Goal: Task Accomplishment & Management: Use online tool/utility

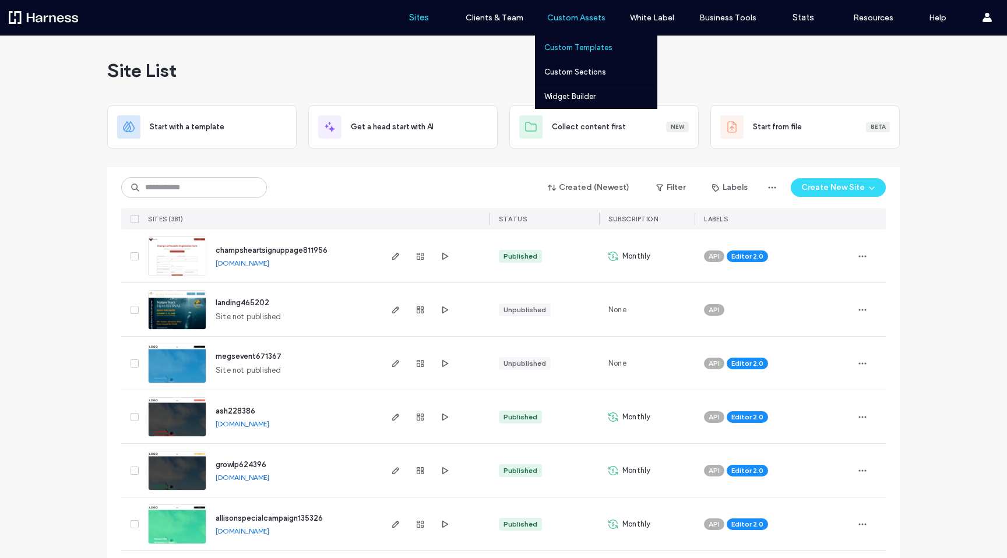
click at [583, 51] on label "Custom Templates" at bounding box center [578, 47] width 68 height 9
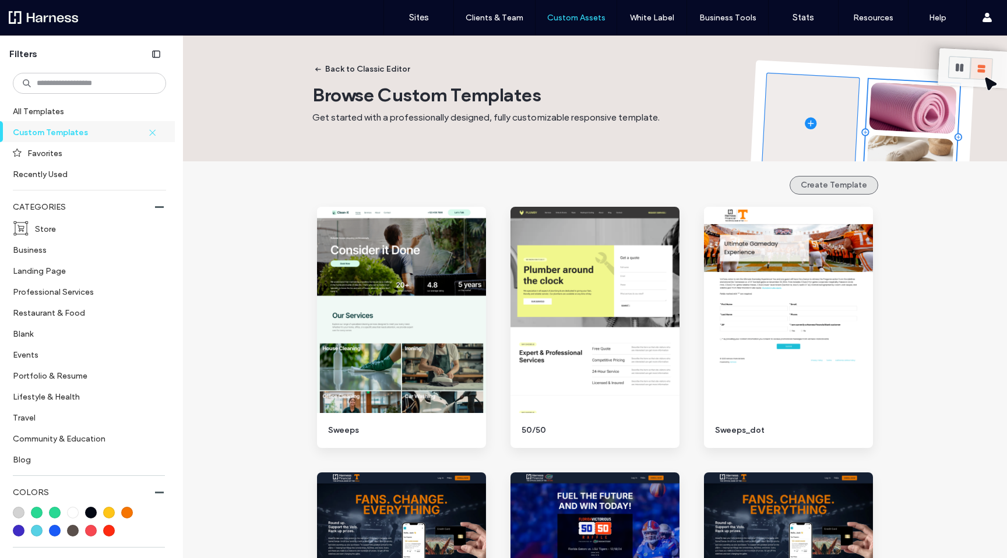
click at [832, 186] on button "Create Template" at bounding box center [834, 185] width 89 height 19
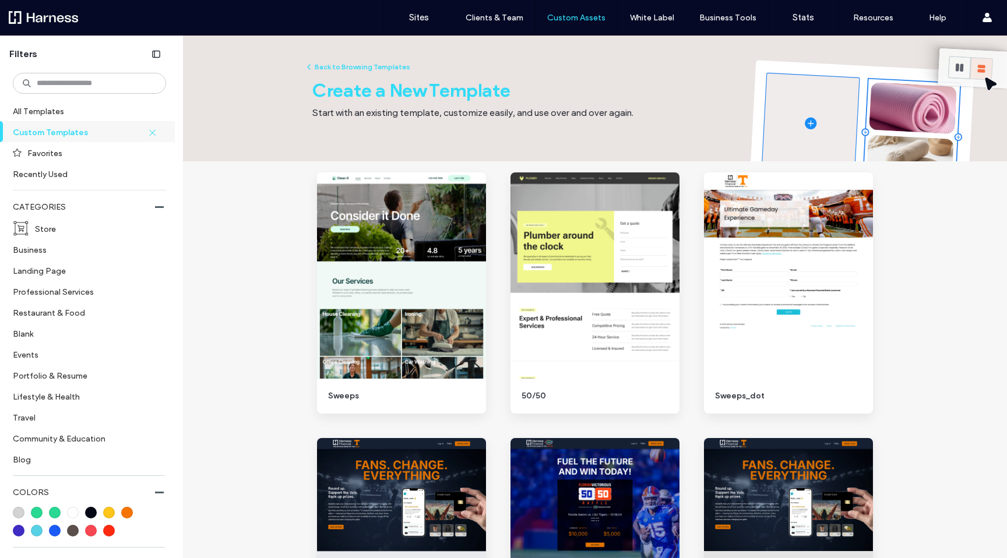
click at [367, 69] on button "Back to Browsing Templates" at bounding box center [357, 67] width 106 height 14
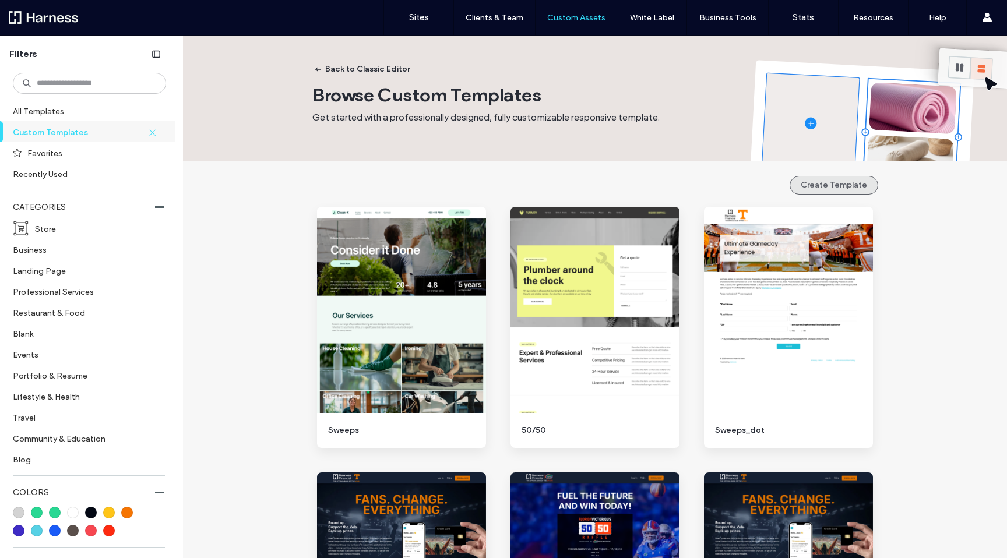
click at [830, 187] on button "Create Template" at bounding box center [834, 185] width 89 height 19
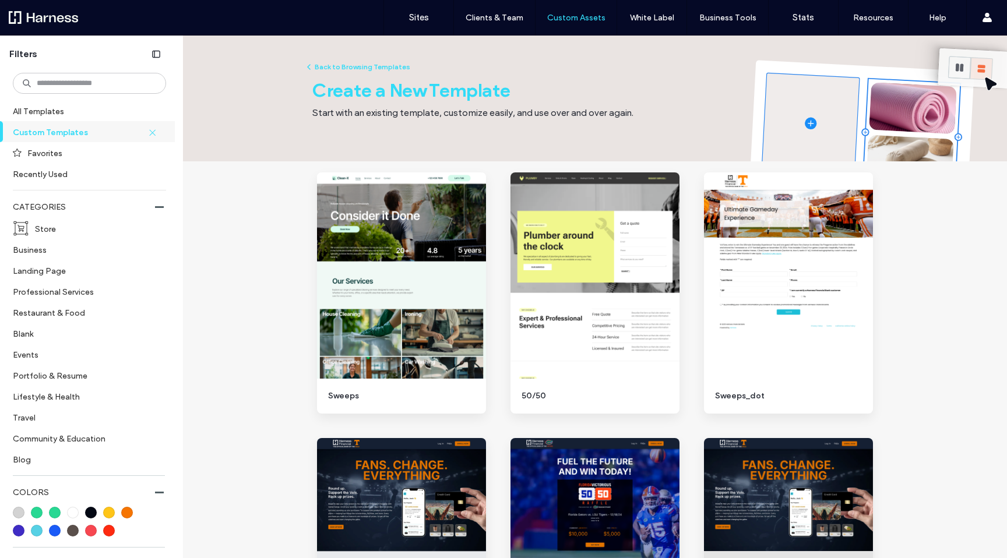
click at [700, 97] on div "Back to Browsing Templates Create a New Template Start with an existing templat…" at bounding box center [595, 88] width 566 height 104
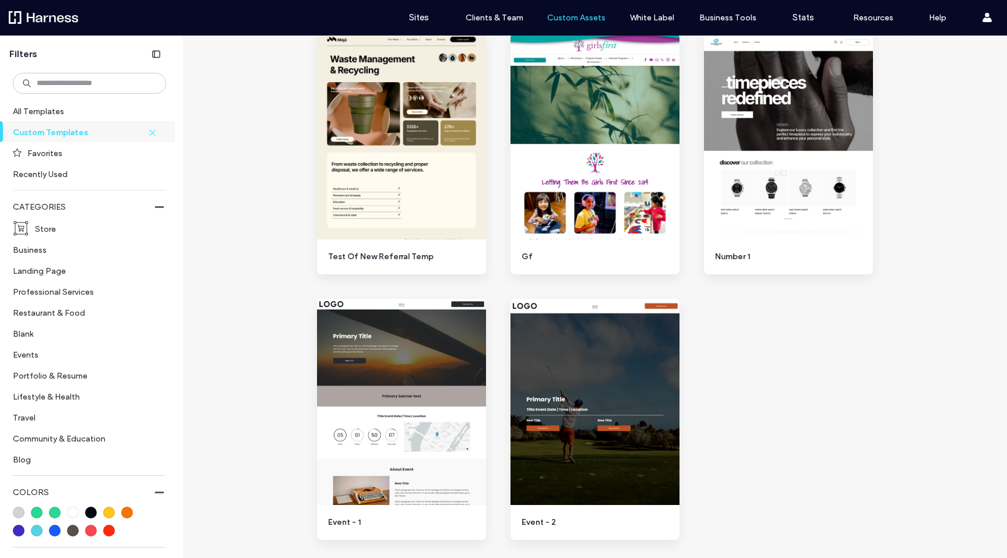
scroll to position [724, 0]
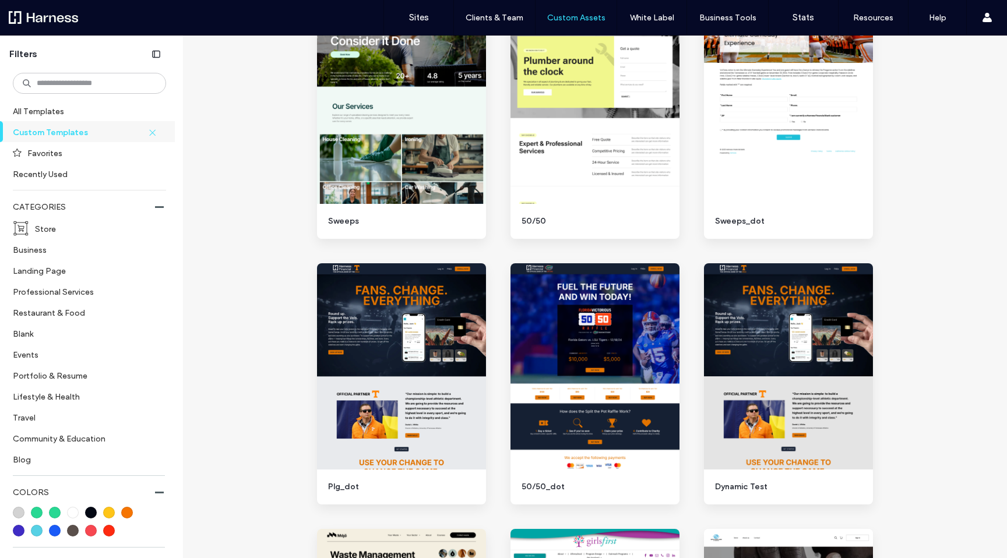
scroll to position [0, 0]
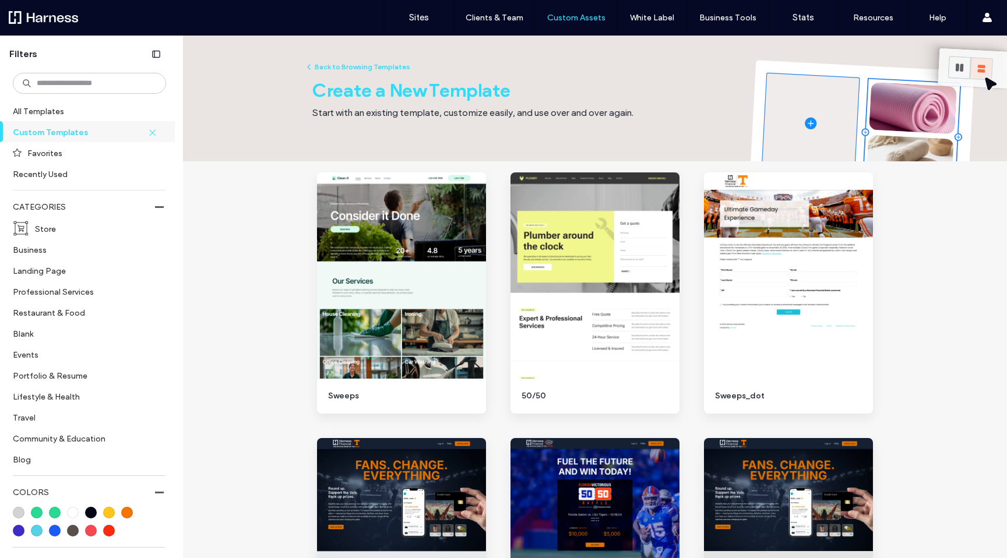
click at [343, 66] on button "Back to Browsing Templates" at bounding box center [357, 67] width 106 height 14
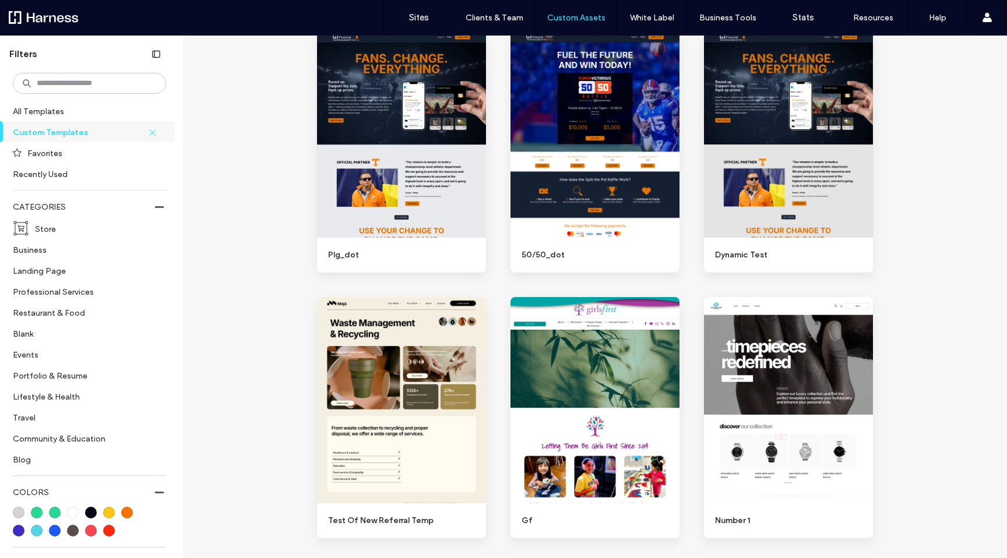
click at [259, 328] on div "Back to Classic Editor Browse Custom Templates Get started with a professionall…" at bounding box center [595, 234] width 824 height 1281
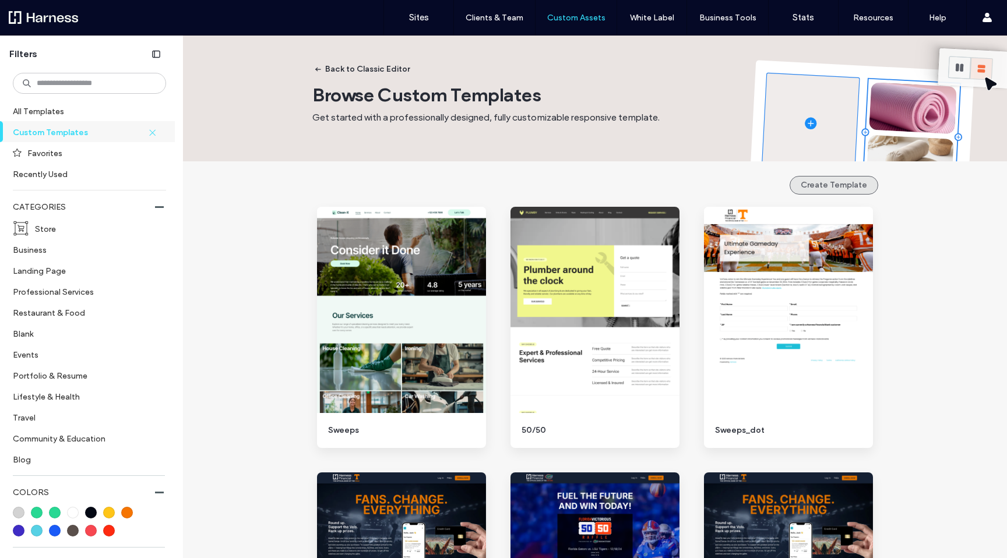
click at [849, 182] on button "Create Template" at bounding box center [834, 185] width 89 height 19
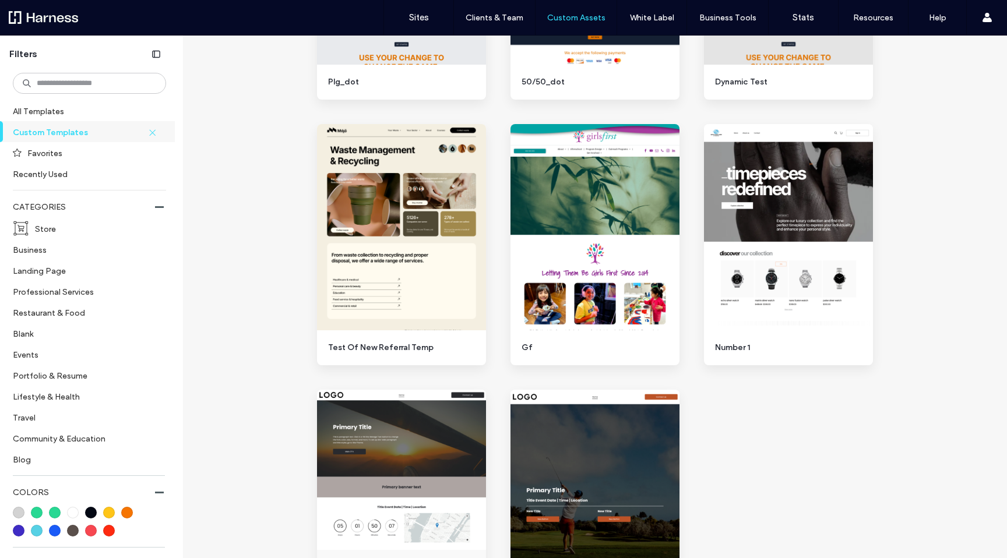
scroll to position [724, 0]
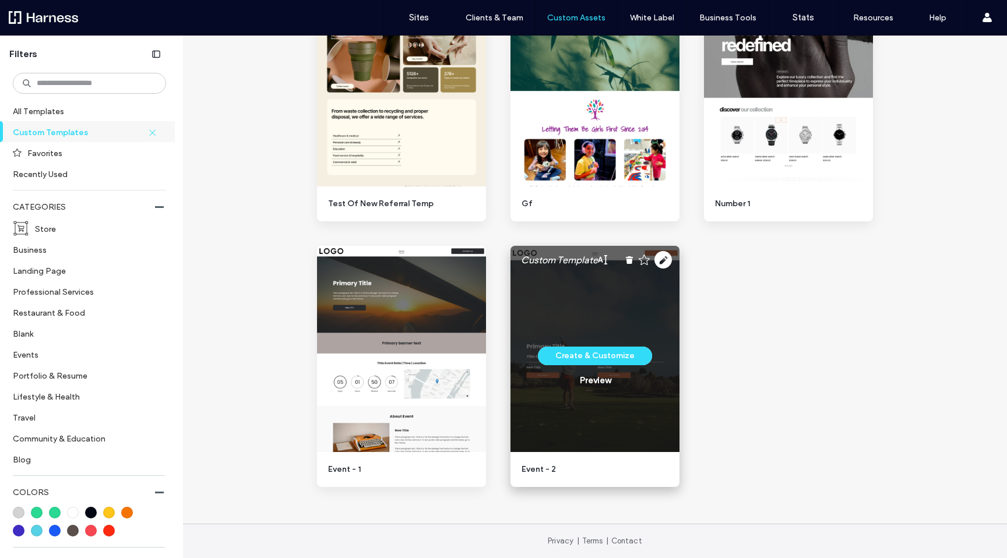
click at [639, 319] on div "Create & Customize Preview" at bounding box center [595, 366] width 169 height 241
click at [619, 354] on button "Create & Customize" at bounding box center [595, 356] width 114 height 19
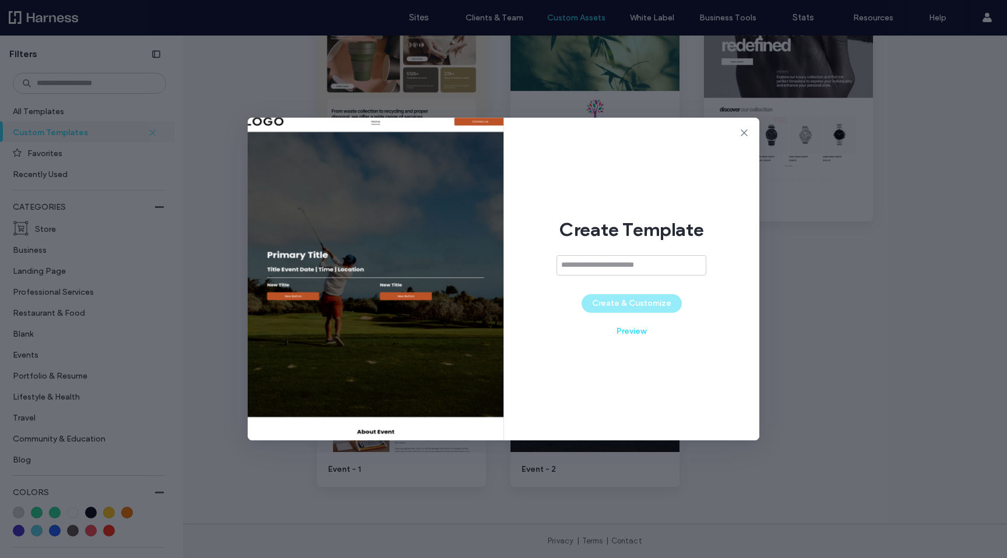
click at [383, 245] on div at bounding box center [376, 279] width 256 height 323
click at [747, 134] on icon at bounding box center [744, 133] width 12 height 12
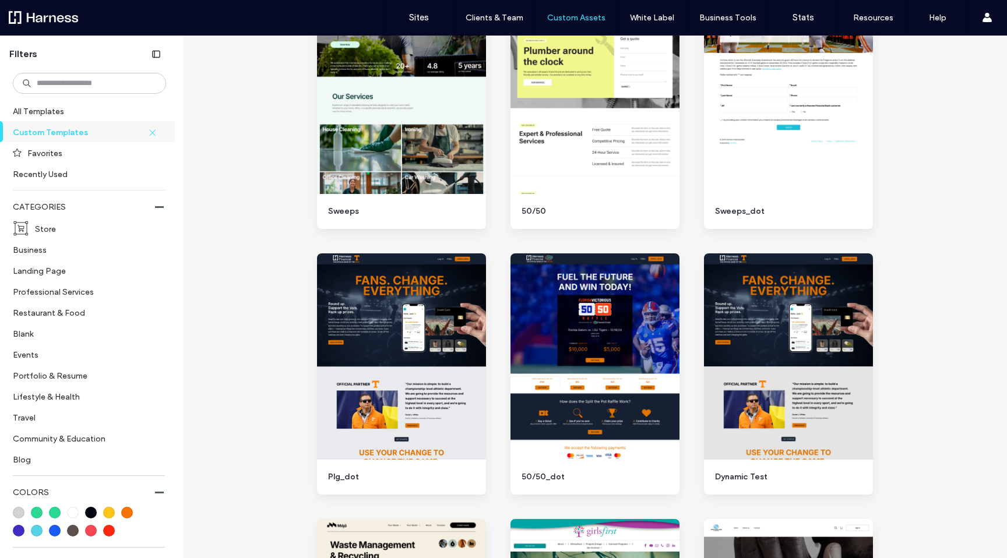
scroll to position [0, 0]
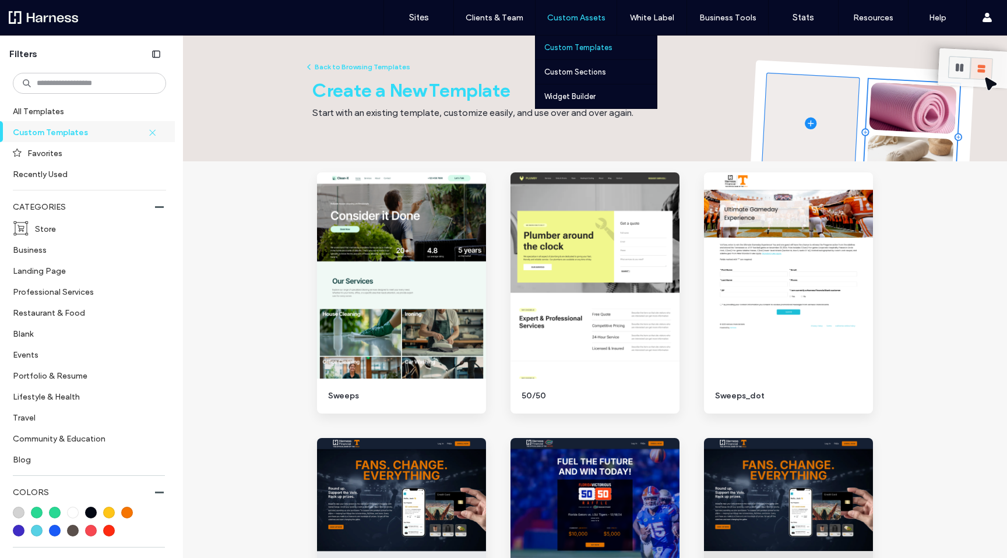
click at [573, 9] on div "Custom Assets" at bounding box center [576, 17] width 81 height 35
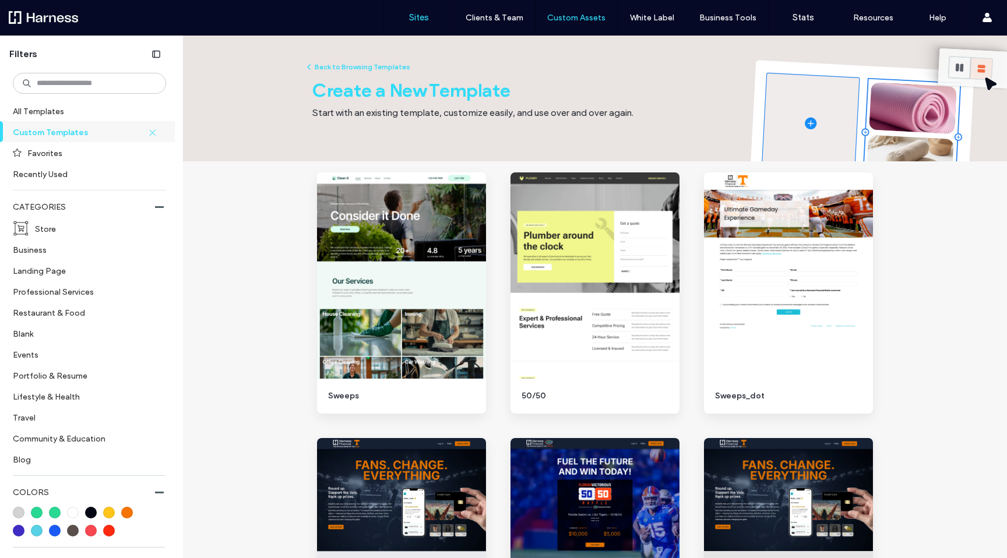
click at [427, 10] on link "Sites" at bounding box center [418, 17] width 69 height 35
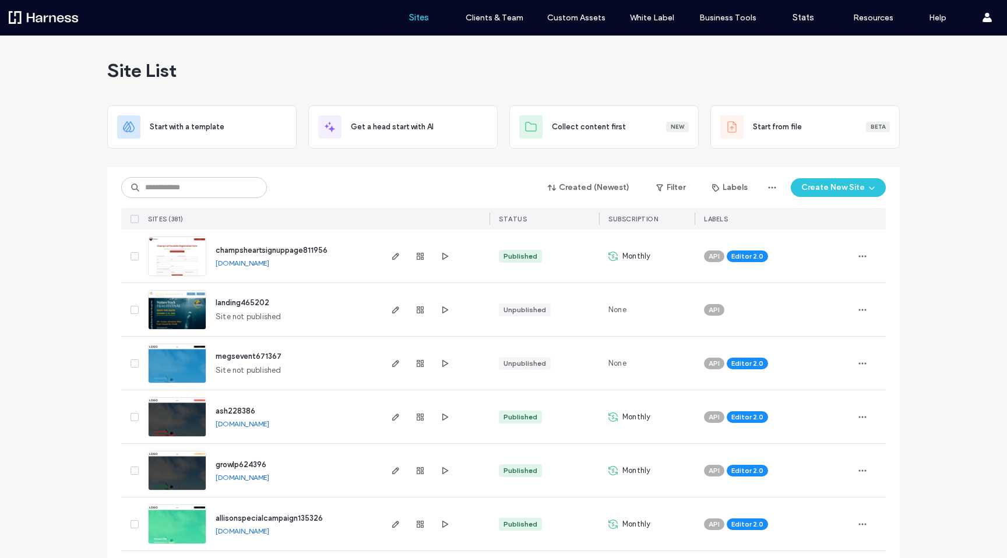
click at [868, 187] on icon "button" at bounding box center [871, 187] width 9 height 9
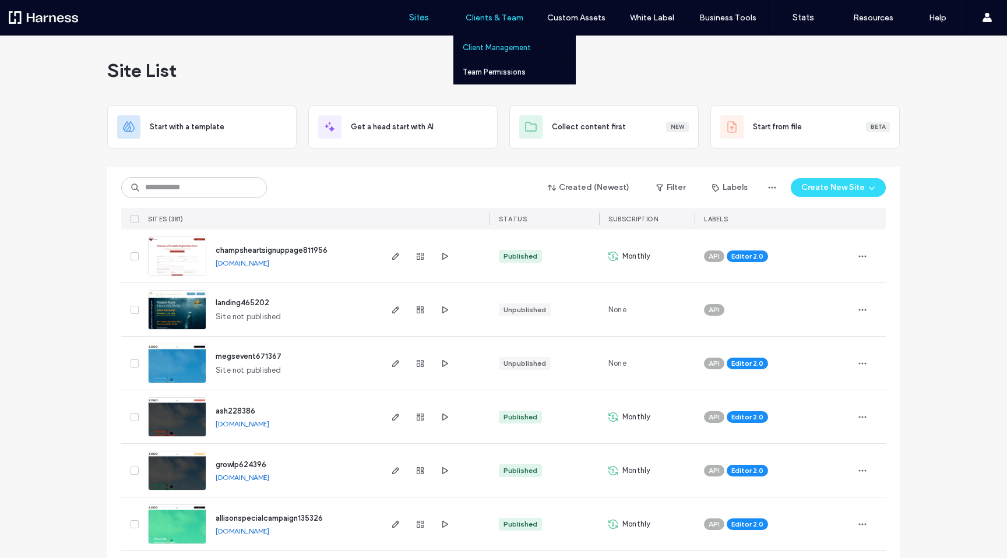
click at [491, 50] on label "Client Management" at bounding box center [497, 47] width 68 height 9
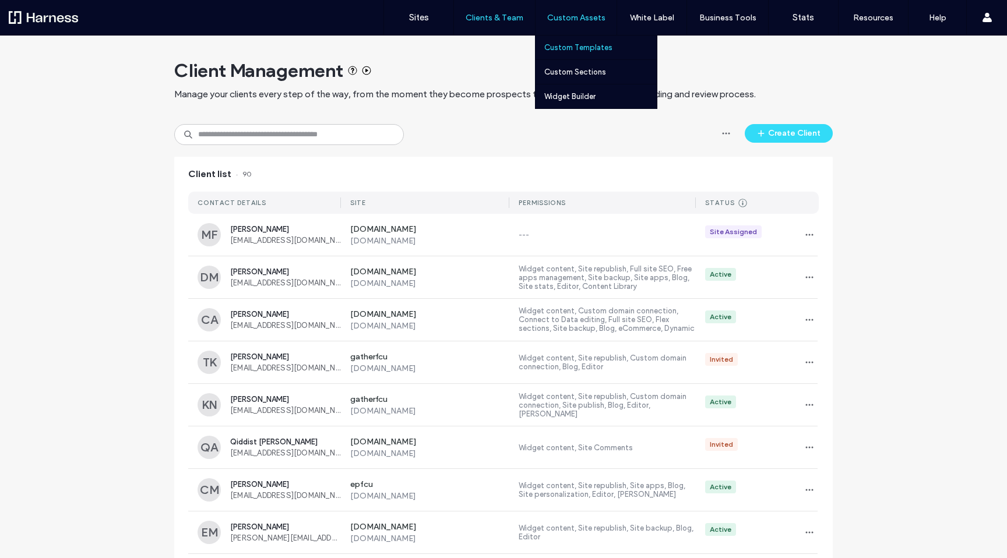
click at [568, 49] on label "Custom Templates" at bounding box center [578, 47] width 68 height 9
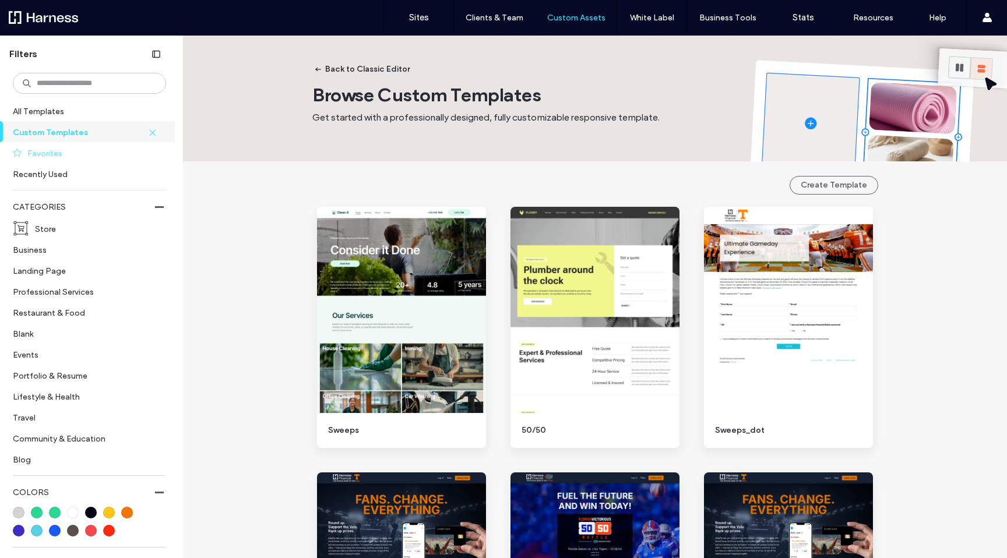
click at [57, 149] on label "Favorites" at bounding box center [91, 153] width 129 height 20
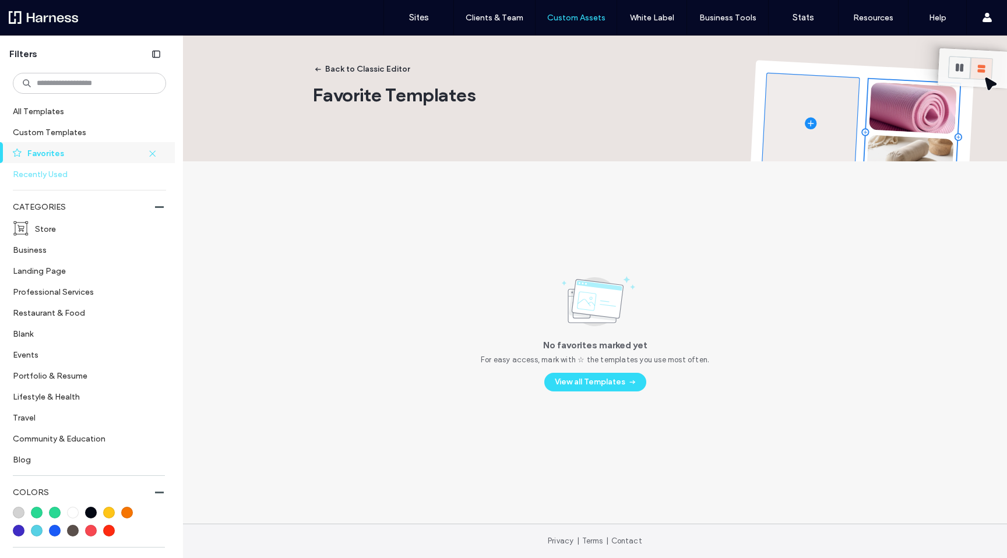
click at [57, 173] on label "Recently Used" at bounding box center [84, 174] width 143 height 20
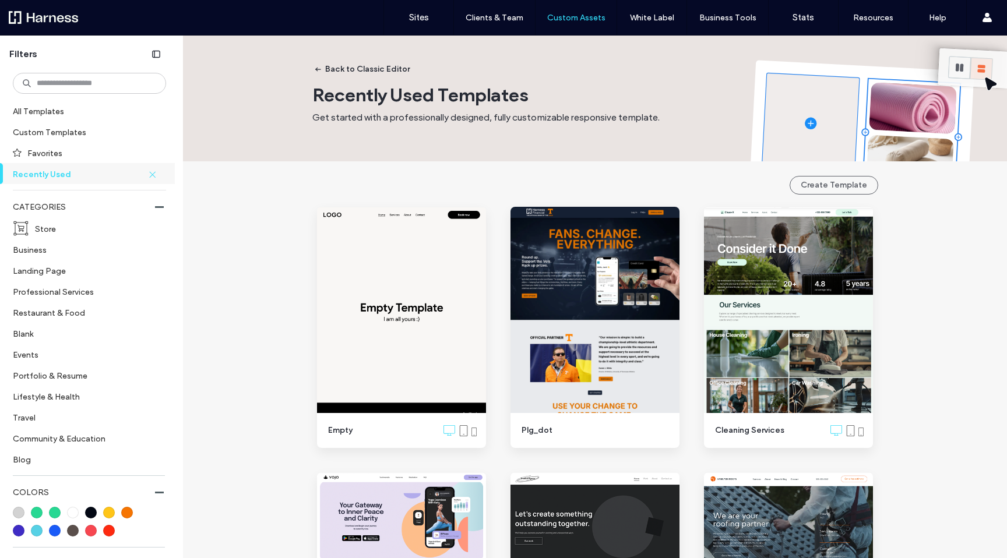
click at [148, 173] on icon at bounding box center [152, 174] width 8 height 8
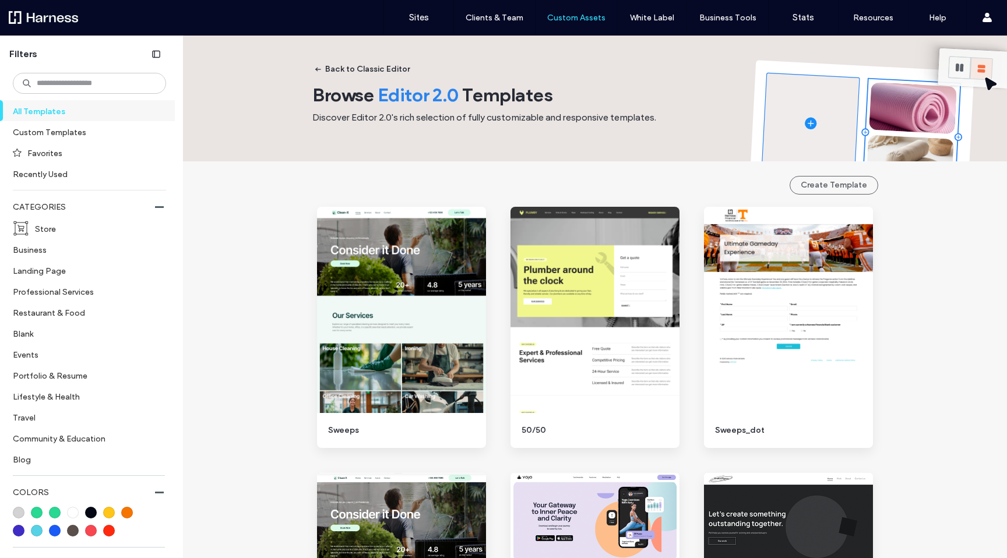
click at [36, 13] on div at bounding box center [75, 17] width 132 height 19
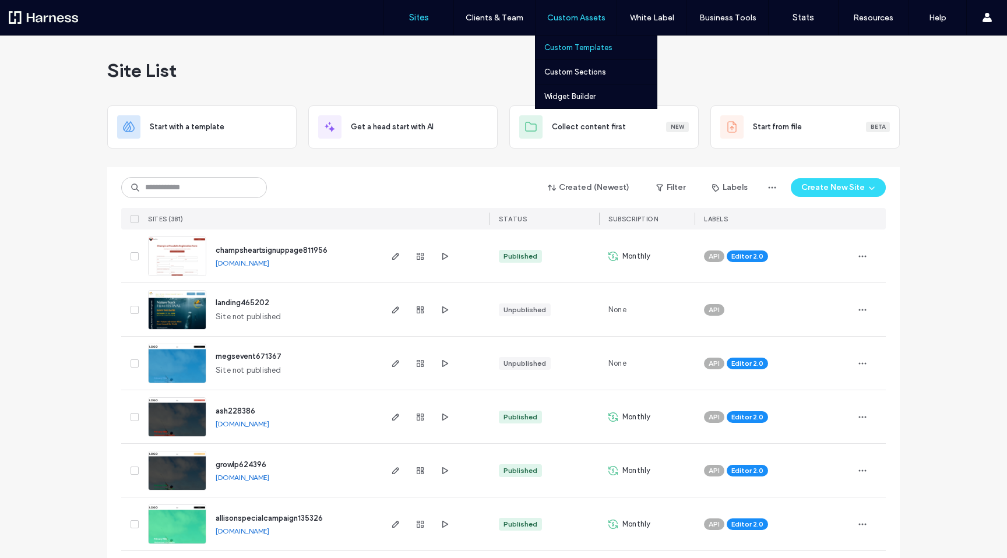
click at [593, 48] on label "Custom Templates" at bounding box center [578, 47] width 68 height 9
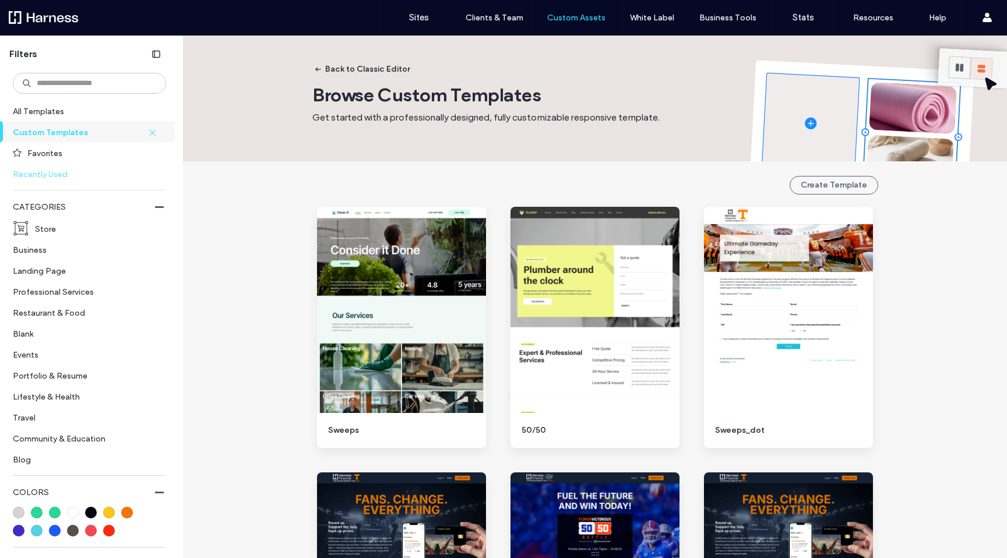
click at [47, 177] on label "Recently Used" at bounding box center [84, 174] width 143 height 20
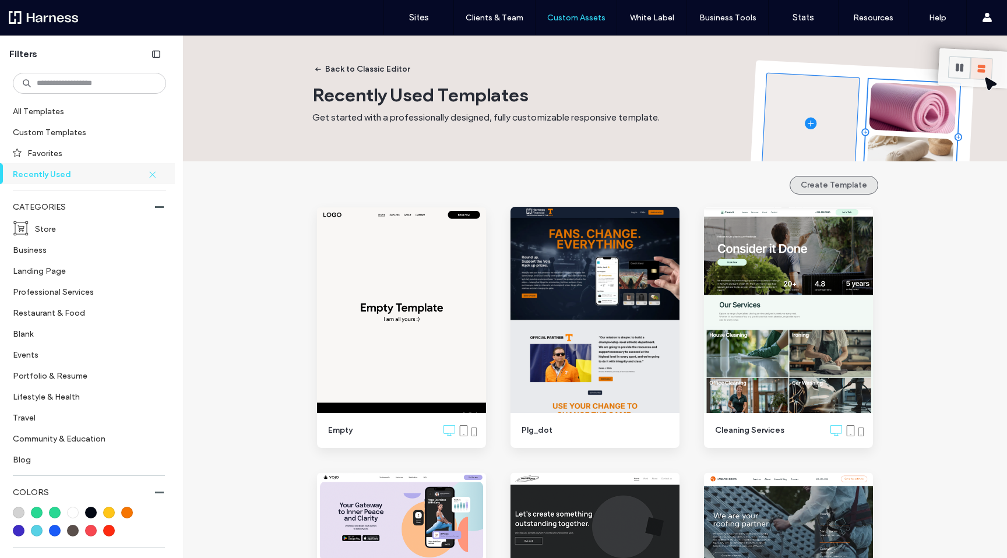
click at [825, 184] on button "Create Template" at bounding box center [834, 185] width 89 height 19
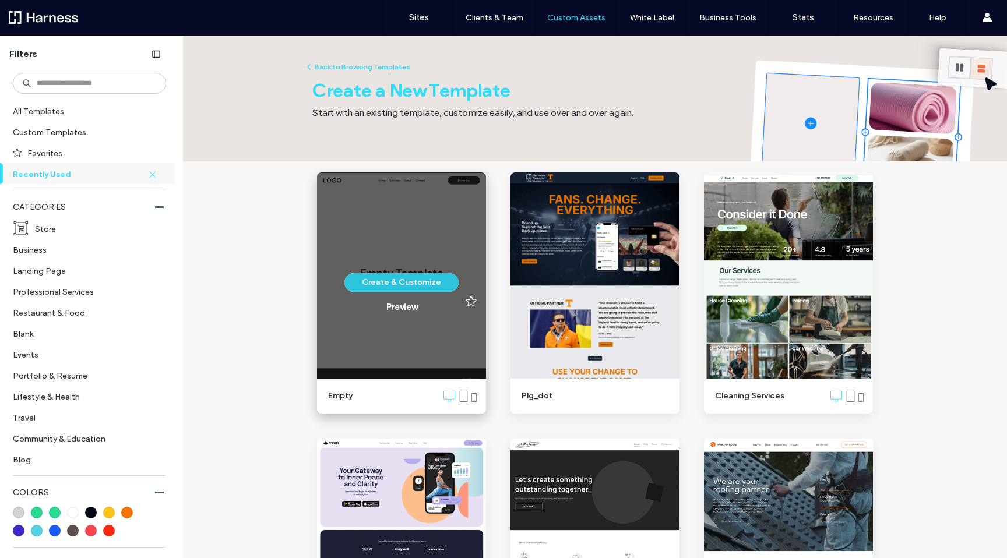
click at [404, 284] on button "Create & Customize" at bounding box center [401, 282] width 114 height 19
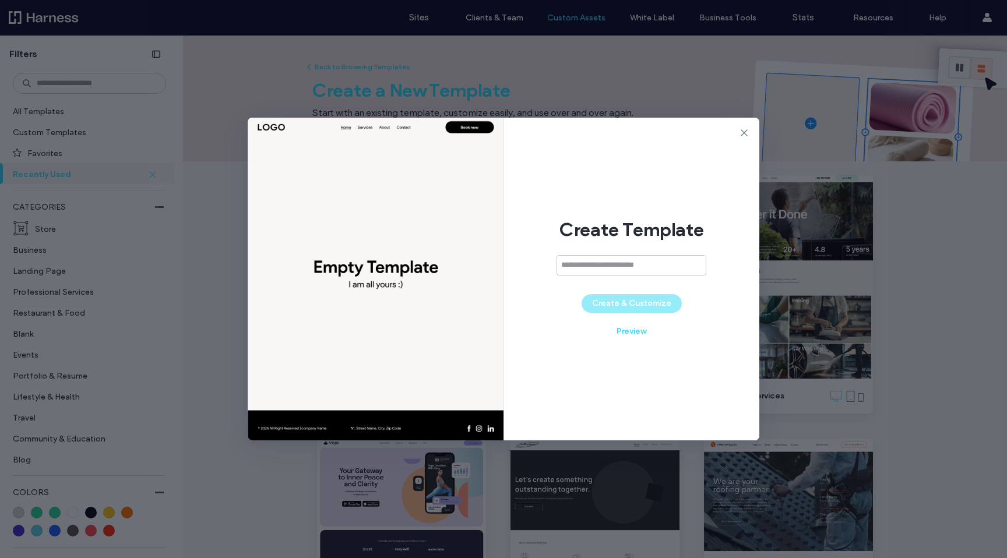
click at [626, 265] on input at bounding box center [632, 265] width 150 height 20
type input "**********"
click at [743, 129] on icon at bounding box center [744, 133] width 12 height 12
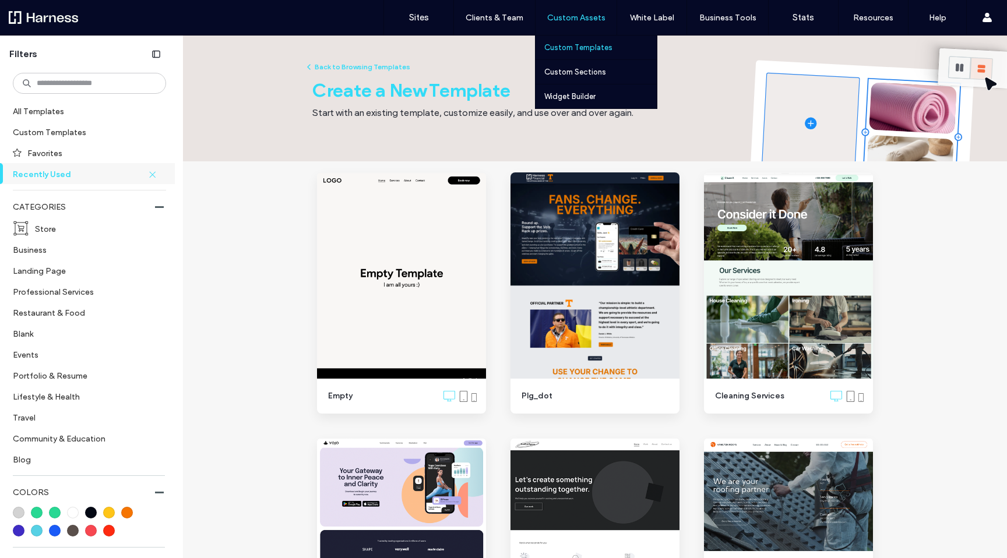
click at [583, 18] on label "Custom Assets" at bounding box center [576, 18] width 58 height 10
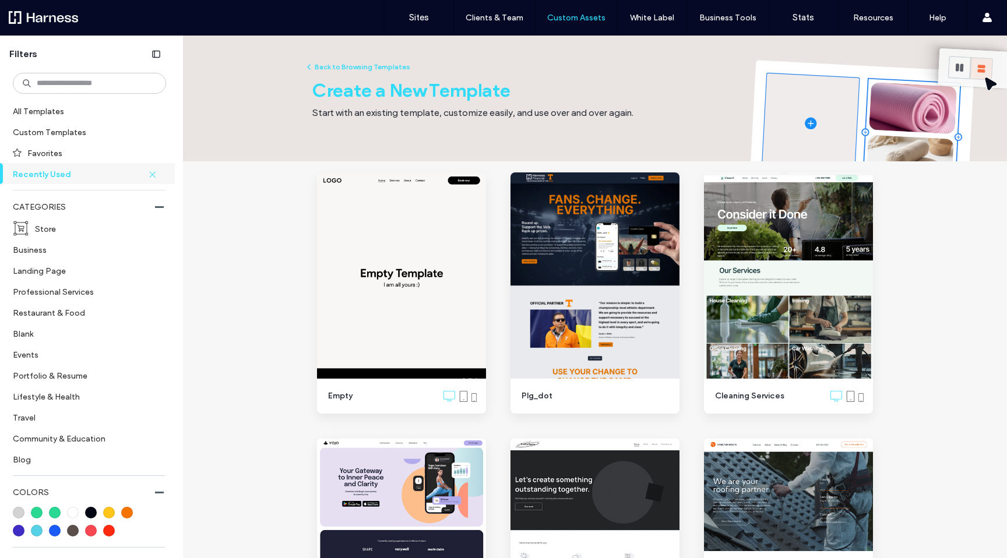
click at [44, 16] on div at bounding box center [75, 17] width 132 height 19
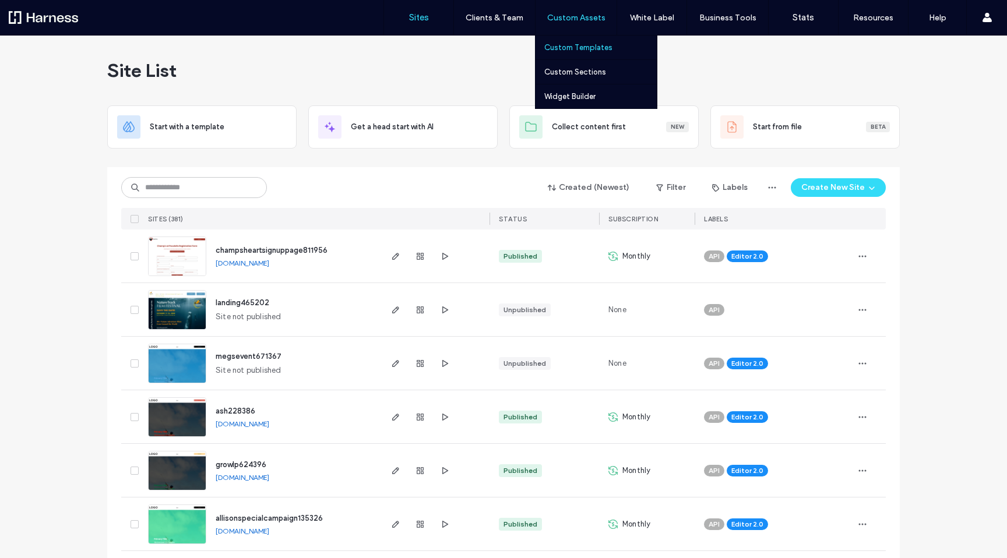
click at [579, 42] on link "Custom Templates" at bounding box center [600, 48] width 112 height 24
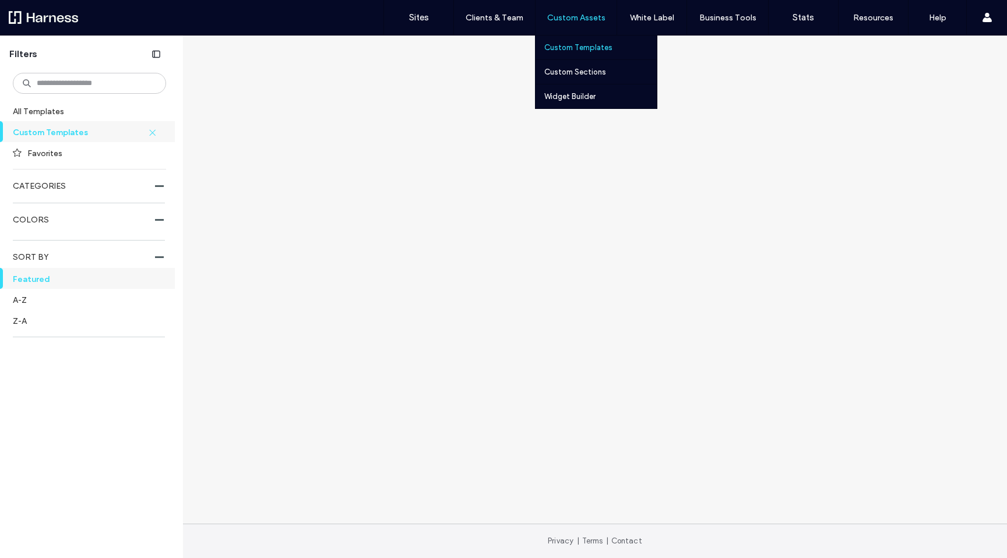
click at [576, 17] on label "Custom Assets" at bounding box center [576, 18] width 58 height 10
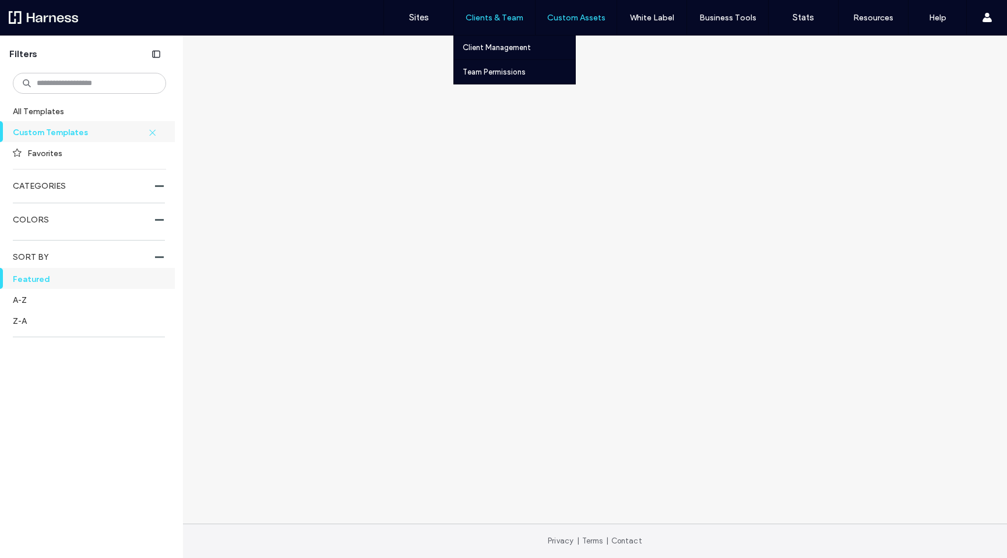
click at [505, 22] on div "Clients & Team" at bounding box center [494, 17] width 81 height 35
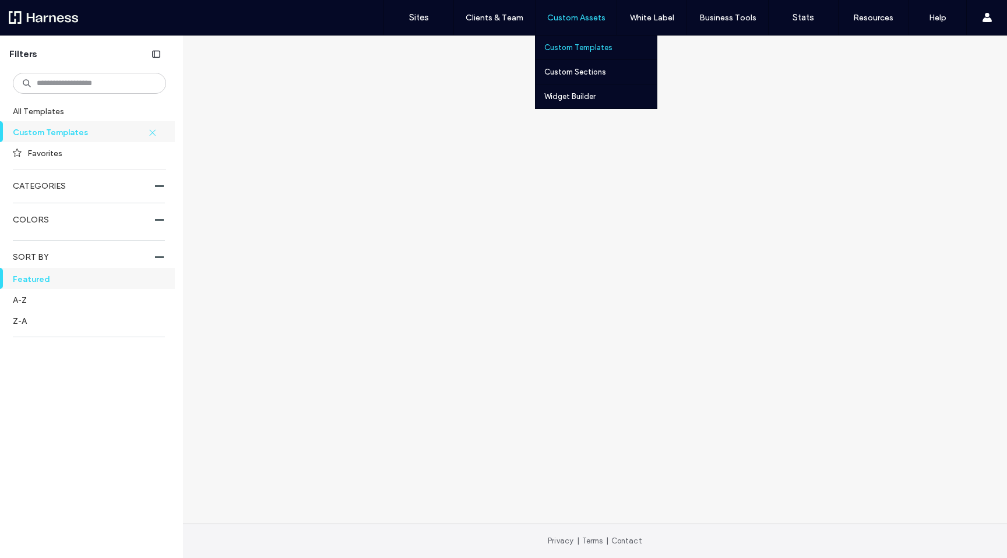
click at [581, 19] on label "Custom Assets" at bounding box center [576, 18] width 58 height 10
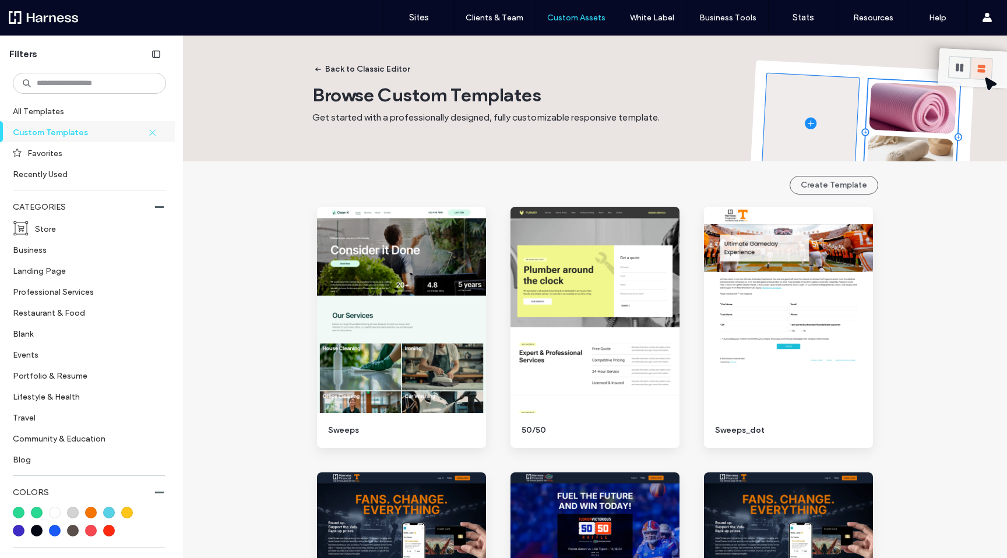
click at [69, 178] on label "Recently Used" at bounding box center [84, 174] width 143 height 20
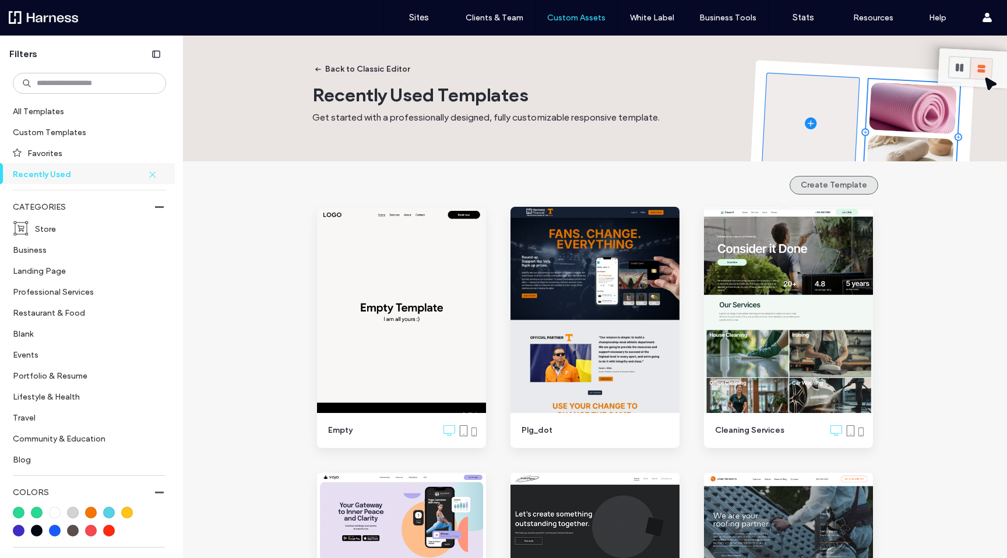
click at [831, 182] on button "Create Template" at bounding box center [834, 185] width 89 height 19
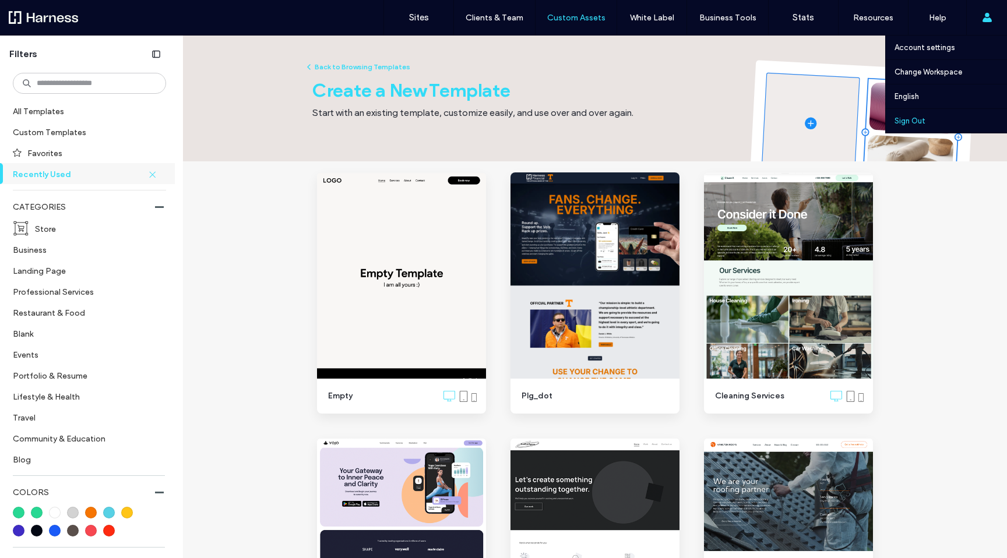
click at [918, 122] on label "Sign Out" at bounding box center [910, 121] width 31 height 9
